Goal: Download file/media

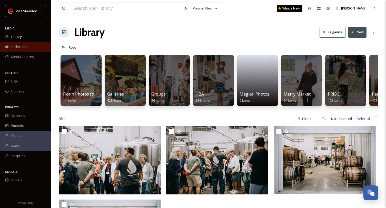
click at [26, 50] on div "Collections" at bounding box center [25, 47] width 51 height 10
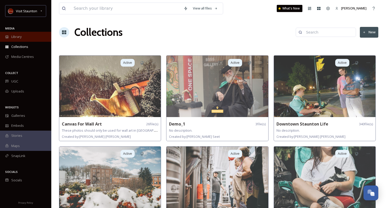
click at [27, 40] on div "Library" at bounding box center [25, 37] width 51 height 10
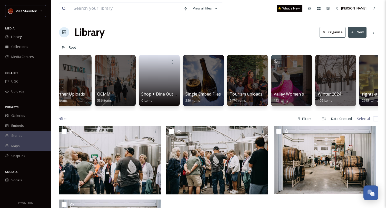
scroll to position [0, 319]
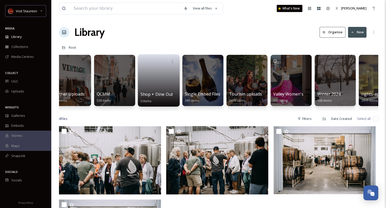
click at [160, 87] on link at bounding box center [159, 78] width 37 height 25
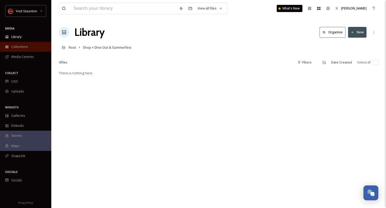
click at [21, 48] on span "Collections" at bounding box center [19, 46] width 17 height 5
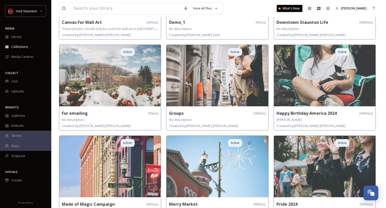
scroll to position [103, 0]
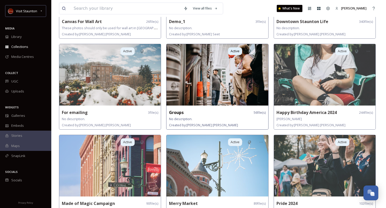
click at [215, 68] on img at bounding box center [217, 75] width 102 height 62
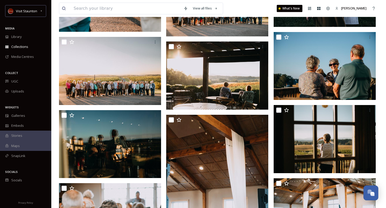
scroll to position [795, 0]
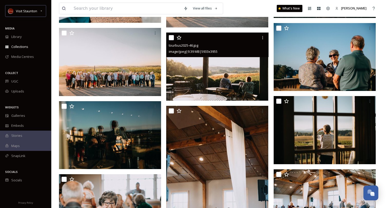
click at [171, 39] on input "checkbox" at bounding box center [171, 37] width 5 height 5
checkbox input "true"
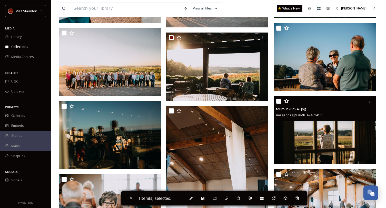
click at [280, 102] on input "checkbox" at bounding box center [278, 101] width 5 height 5
checkbox input "true"
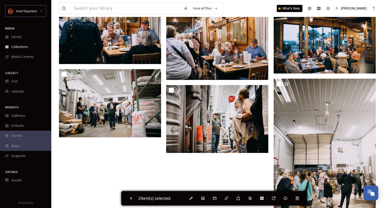
scroll to position [1513, 0]
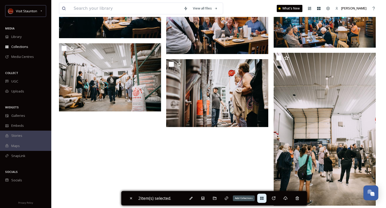
click at [264, 196] on div "Add Collections" at bounding box center [261, 198] width 9 height 9
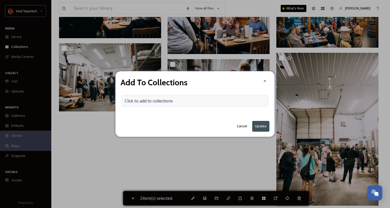
click at [172, 101] on span "Click to add to collections" at bounding box center [149, 101] width 48 height 6
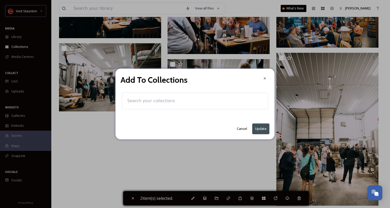
click at [167, 102] on input at bounding box center [153, 100] width 56 height 11
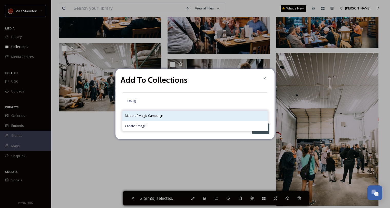
type input "magi"
click at [161, 117] on span "Made of Magic Campaign" at bounding box center [144, 115] width 38 height 5
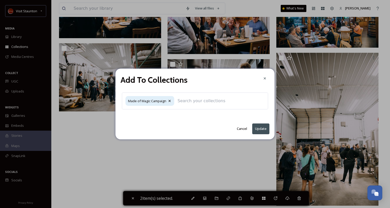
click at [260, 129] on button "Update" at bounding box center [260, 129] width 17 height 11
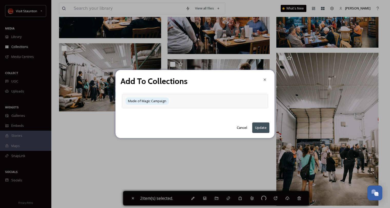
checkbox input "false"
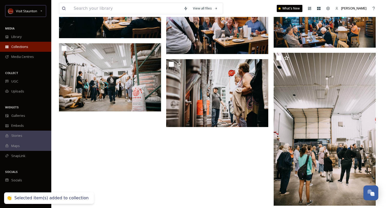
click at [23, 45] on span "Collections" at bounding box center [19, 46] width 17 height 5
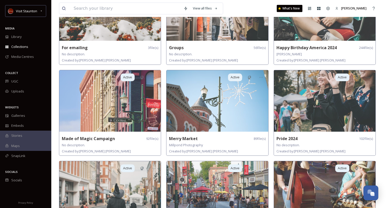
scroll to position [205, 0]
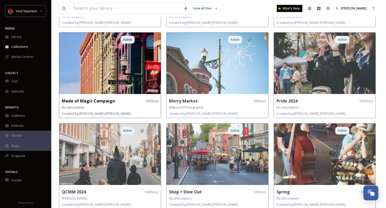
click at [114, 57] on img at bounding box center [110, 64] width 102 height 62
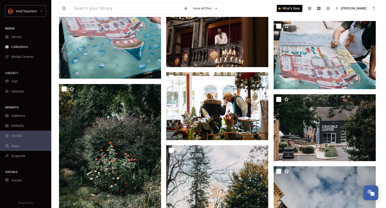
scroll to position [1462, 0]
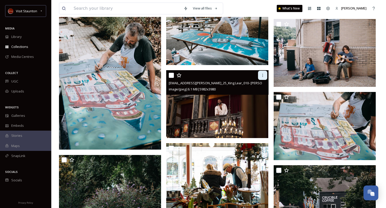
click at [262, 74] on icon at bounding box center [263, 75] width 4 height 4
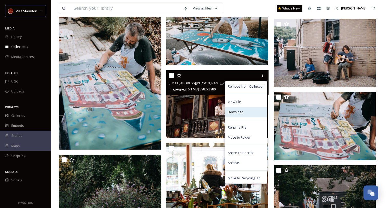
click at [252, 109] on div "Download" at bounding box center [246, 112] width 42 height 10
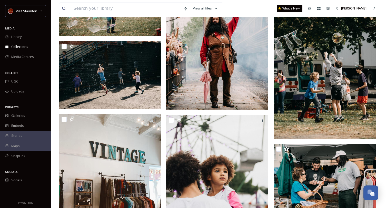
scroll to position [1872, 0]
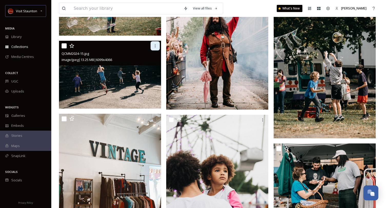
click at [156, 46] on icon at bounding box center [155, 46] width 4 height 4
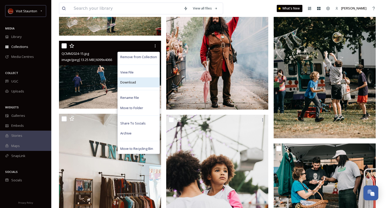
click at [135, 83] on span "Download" at bounding box center [128, 82] width 16 height 5
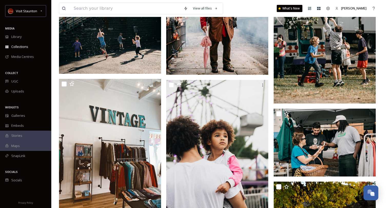
scroll to position [1949, 0]
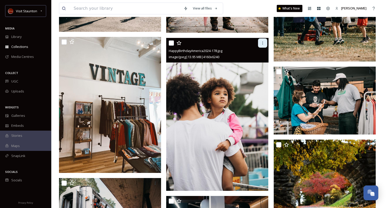
click at [263, 45] on div at bounding box center [262, 42] width 9 height 9
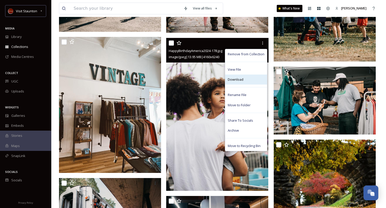
click at [245, 79] on div "Download" at bounding box center [246, 80] width 42 height 10
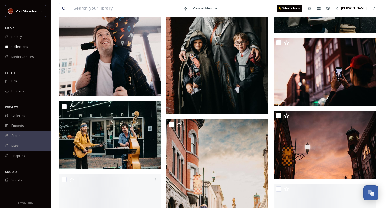
scroll to position [2641, 0]
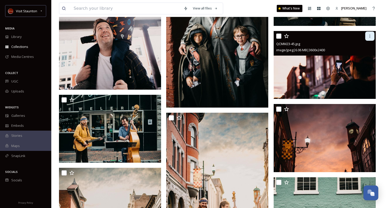
click at [369, 35] on icon at bounding box center [370, 36] width 4 height 4
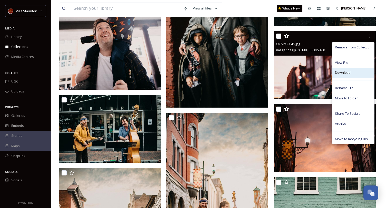
click at [357, 73] on div "Download" at bounding box center [353, 73] width 42 height 10
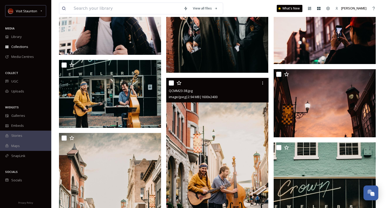
scroll to position [2667, 0]
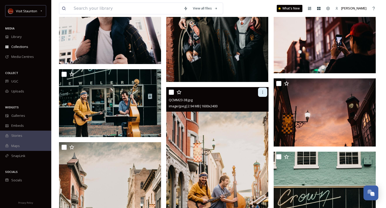
click at [265, 93] on div at bounding box center [262, 92] width 9 height 9
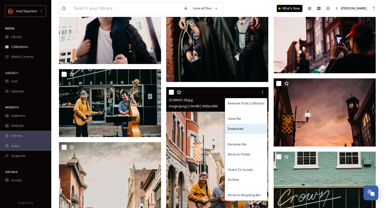
click at [250, 130] on div "Download" at bounding box center [246, 129] width 42 height 10
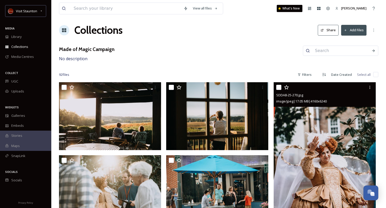
scroll to position [0, 0]
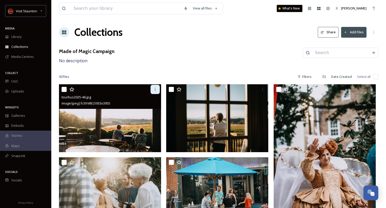
click at [154, 90] on icon at bounding box center [155, 89] width 4 height 4
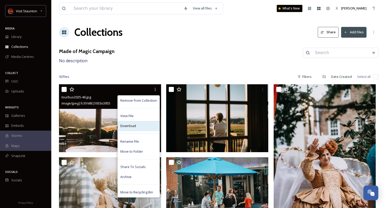
click at [141, 128] on div "Download" at bounding box center [139, 126] width 42 height 10
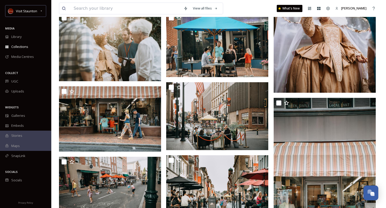
scroll to position [154, 0]
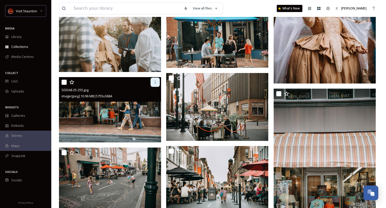
click at [155, 81] on icon at bounding box center [155, 82] width 4 height 4
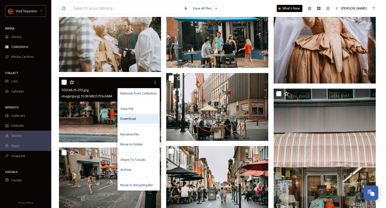
click at [142, 117] on div "Download" at bounding box center [139, 119] width 42 height 10
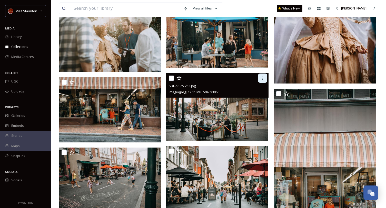
click at [264, 79] on icon at bounding box center [263, 78] width 4 height 4
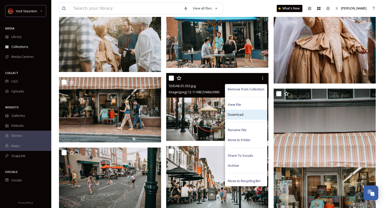
click at [244, 114] on div "Download" at bounding box center [246, 115] width 42 height 10
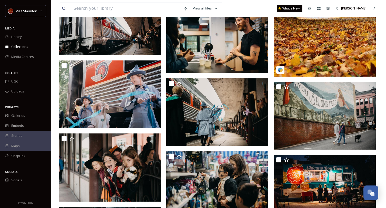
scroll to position [2154, 0]
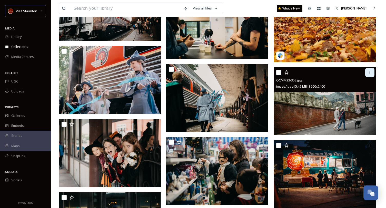
click at [369, 73] on icon at bounding box center [370, 73] width 4 height 4
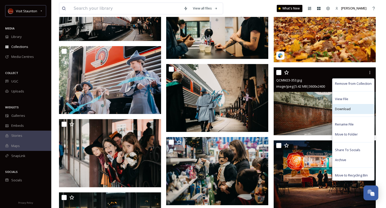
click at [354, 109] on div "Download" at bounding box center [353, 109] width 42 height 10
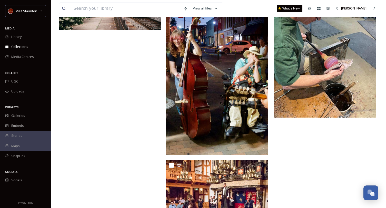
scroll to position [3257, 0]
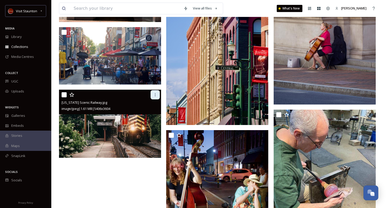
click at [154, 96] on icon at bounding box center [155, 95] width 4 height 4
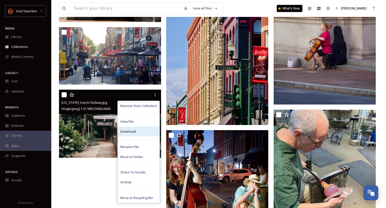
click at [145, 131] on div "Download" at bounding box center [139, 132] width 42 height 10
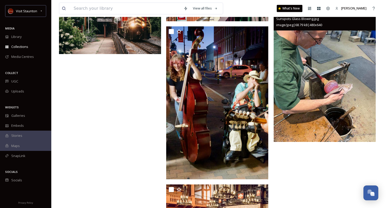
scroll to position [3313, 0]
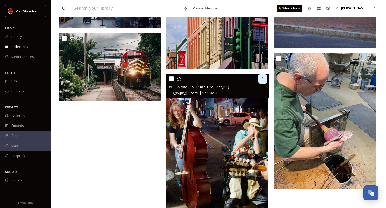
click at [265, 77] on div at bounding box center [262, 78] width 9 height 9
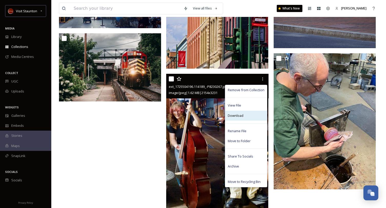
click at [252, 116] on div "Download" at bounding box center [246, 116] width 42 height 10
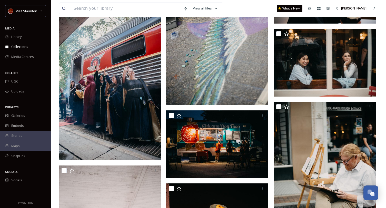
scroll to position [2364, 0]
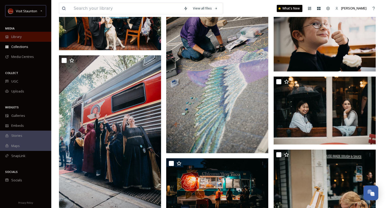
click at [28, 41] on div "Library" at bounding box center [25, 37] width 51 height 10
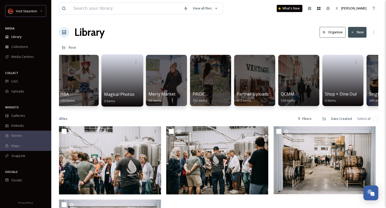
scroll to position [0, 111]
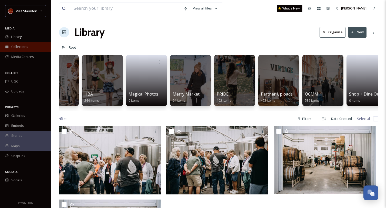
click at [22, 46] on span "Collections" at bounding box center [19, 46] width 17 height 5
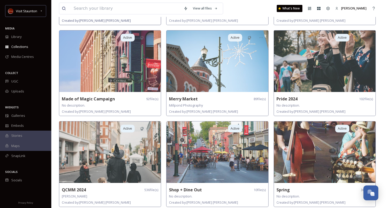
scroll to position [152, 0]
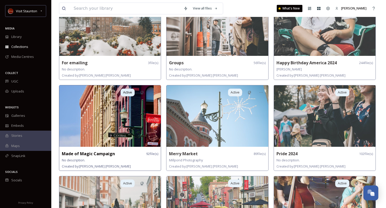
click at [114, 128] on img at bounding box center [110, 116] width 102 height 62
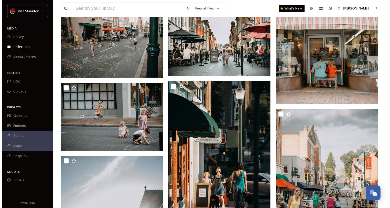
scroll to position [256, 0]
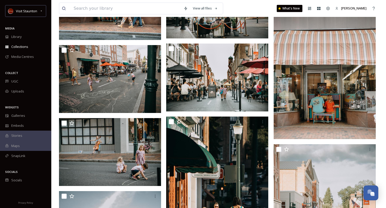
click at [311, 76] on img at bounding box center [325, 62] width 102 height 153
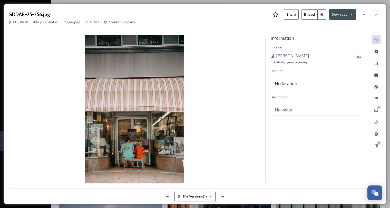
click at [352, 15] on icon at bounding box center [351, 14] width 3 height 3
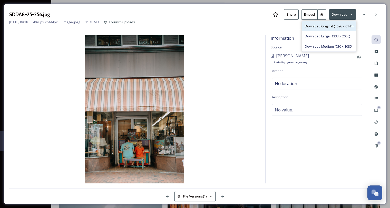
click at [332, 26] on span "Download Original (4096 x 6144)" at bounding box center [329, 26] width 48 height 5
